Goal: Task Accomplishment & Management: Manage account settings

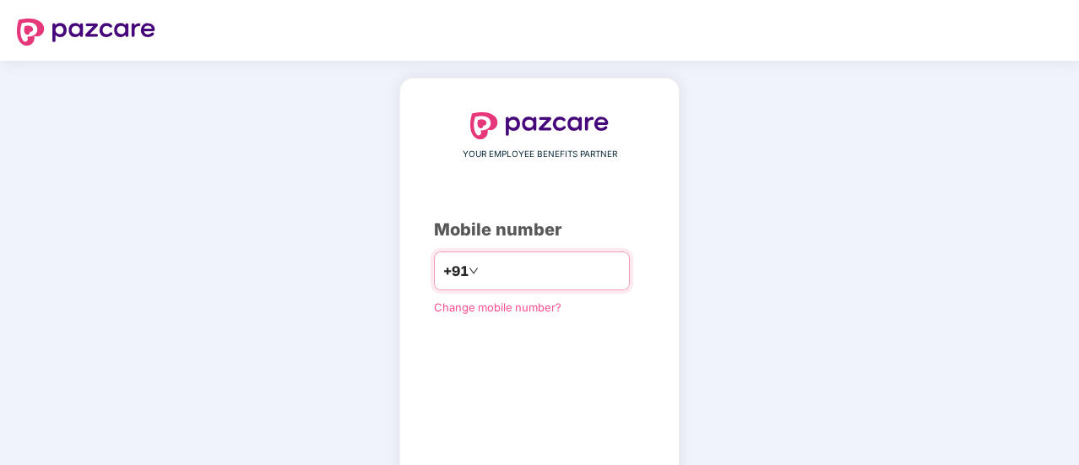
click at [560, 271] on input "number" at bounding box center [551, 271] width 138 height 27
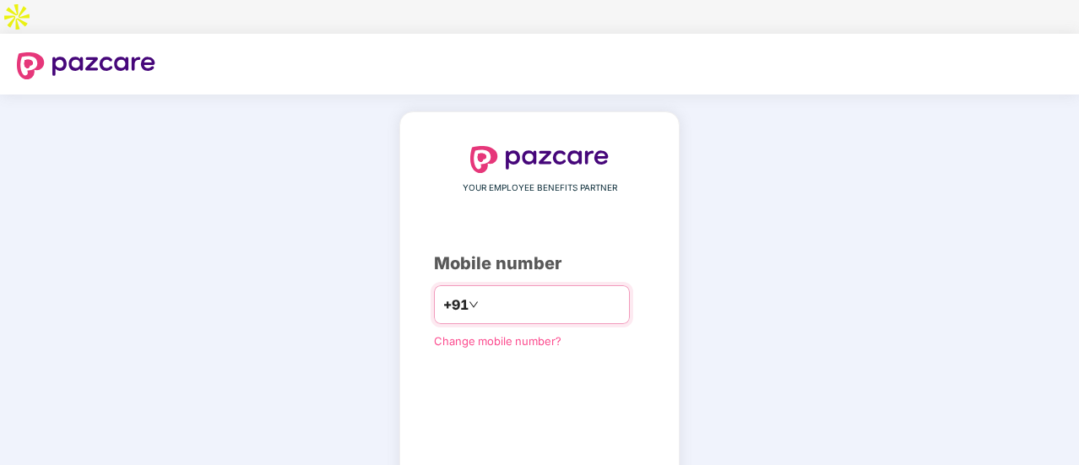
type input "**********"
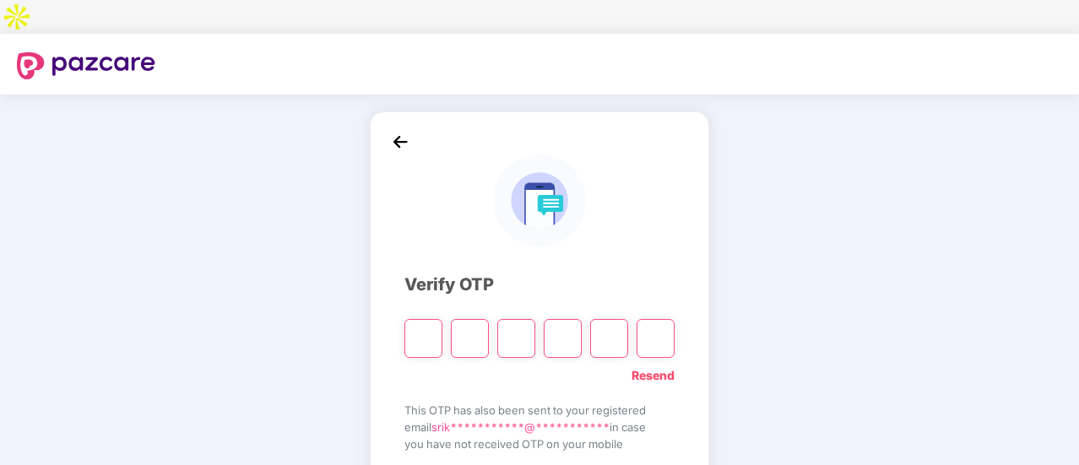
type input "*"
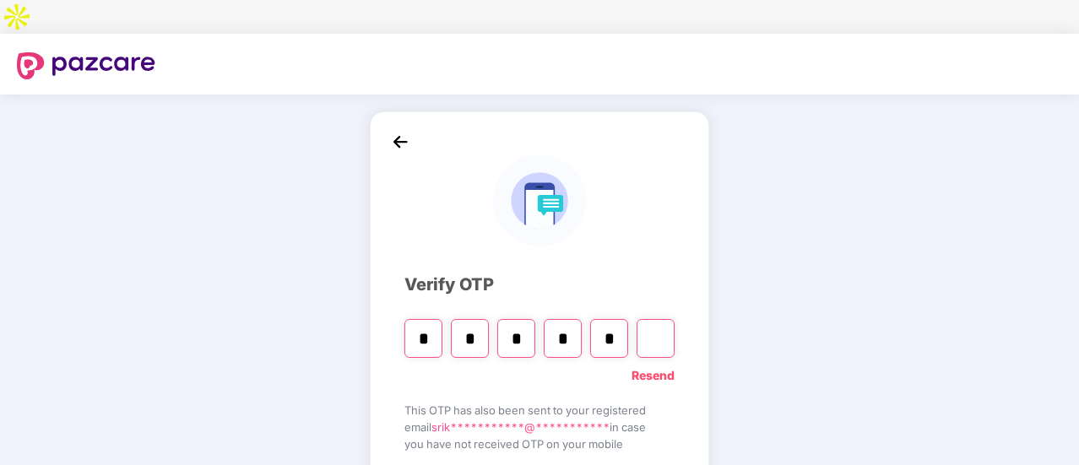
type input "*"
